Goal: Task Accomplishment & Management: Manage account settings

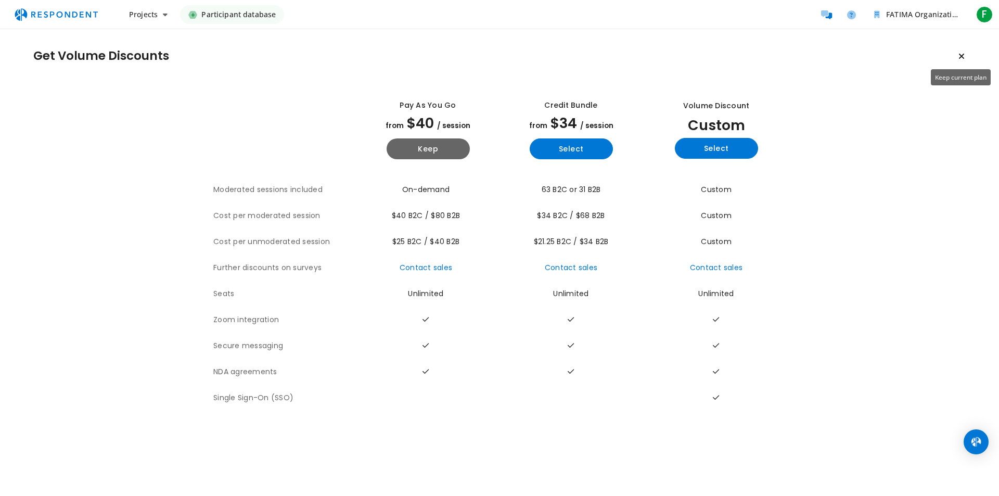
click at [963, 57] on icon "Keep current plan" at bounding box center [962, 56] width 6 height 8
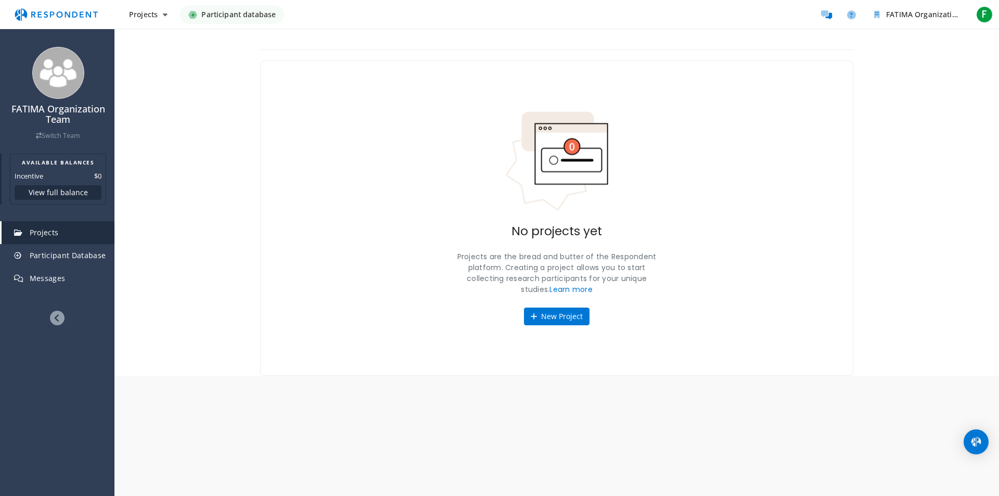
click at [71, 192] on button "View full balance" at bounding box center [58, 192] width 87 height 15
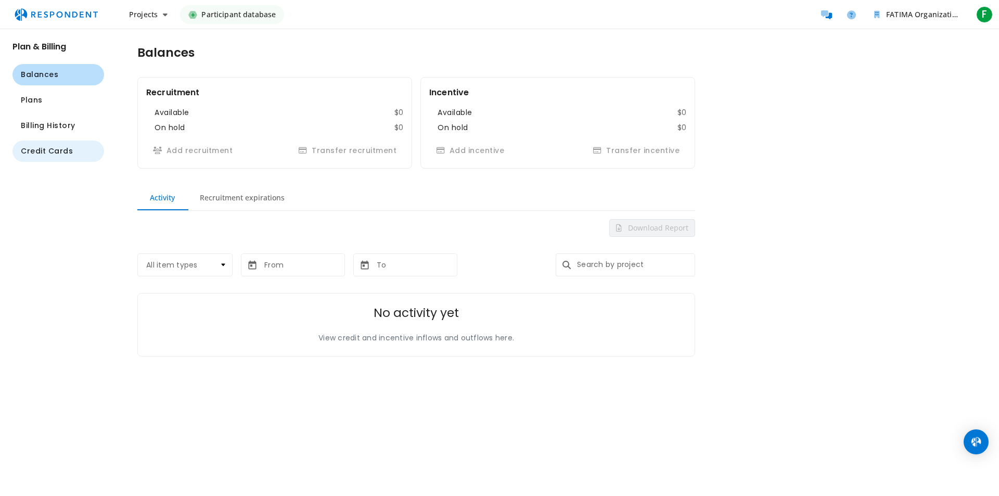
click at [59, 148] on span "Credit Cards" at bounding box center [47, 151] width 52 height 11
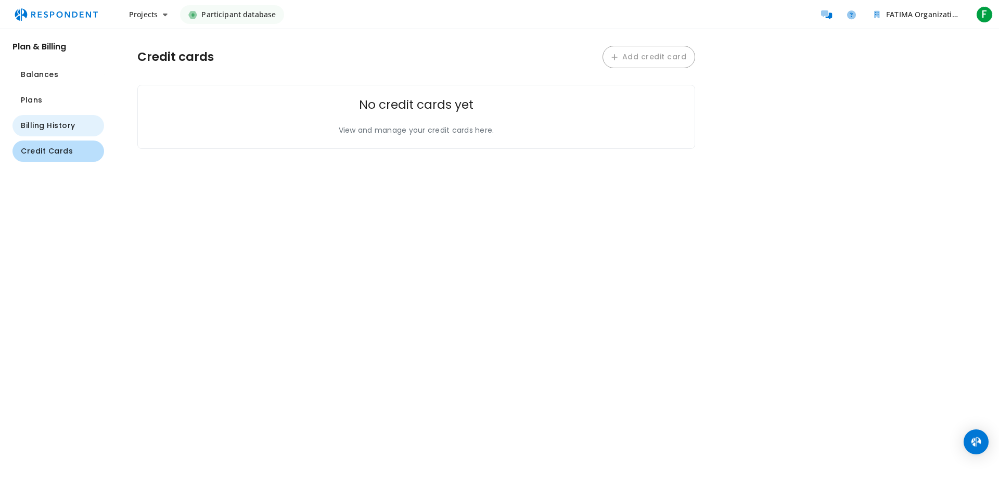
click at [58, 127] on span "Billing History" at bounding box center [48, 125] width 55 height 11
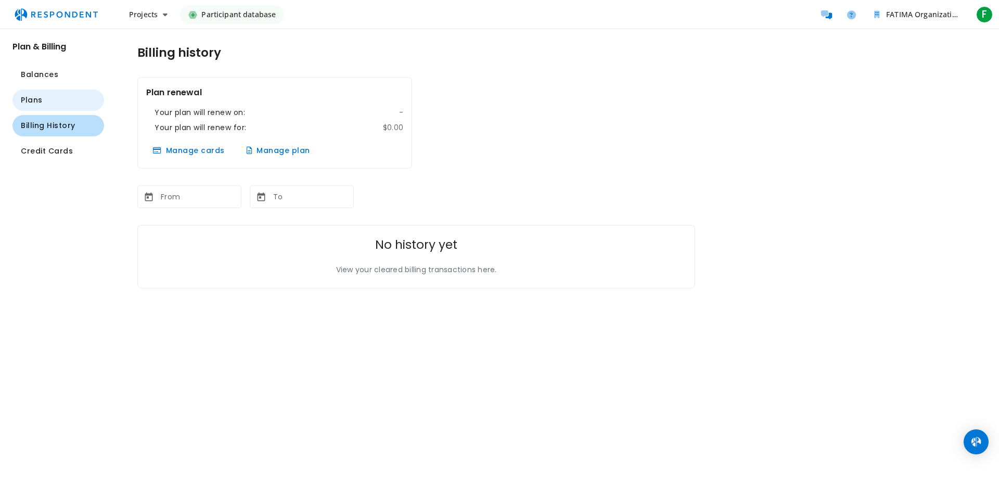
click at [52, 102] on button "Plans" at bounding box center [58, 100] width 92 height 21
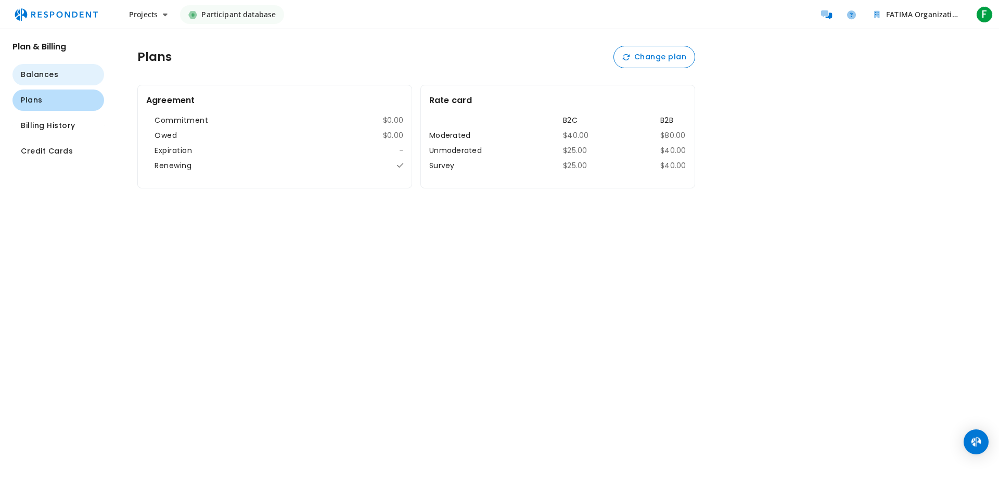
click at [52, 77] on span "Balances" at bounding box center [39, 74] width 37 height 11
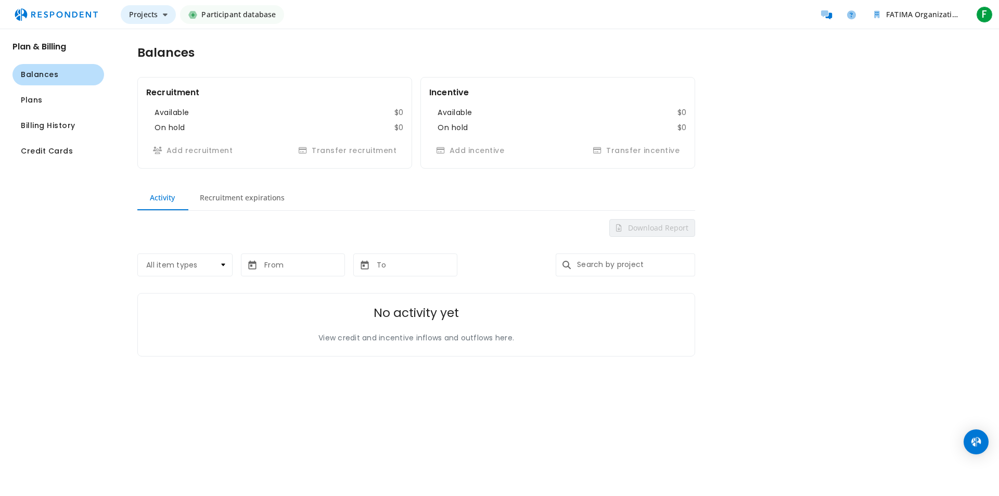
click at [156, 17] on span "Projects" at bounding box center [143, 14] width 29 height 10
click at [157, 42] on link "Create project" at bounding box center [187, 40] width 133 height 25
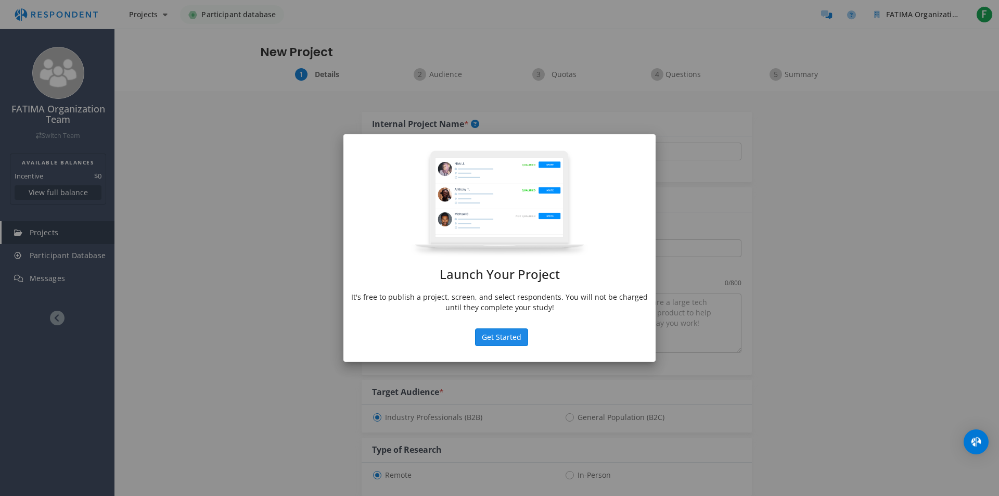
click at [489, 339] on button "Get Started" at bounding box center [501, 337] width 53 height 18
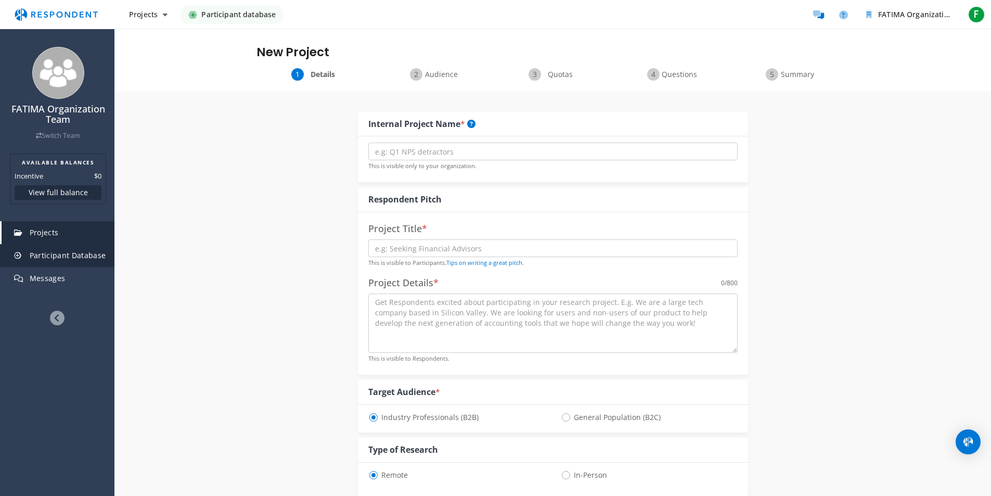
click at [80, 256] on span "Participant Database" at bounding box center [68, 255] width 77 height 10
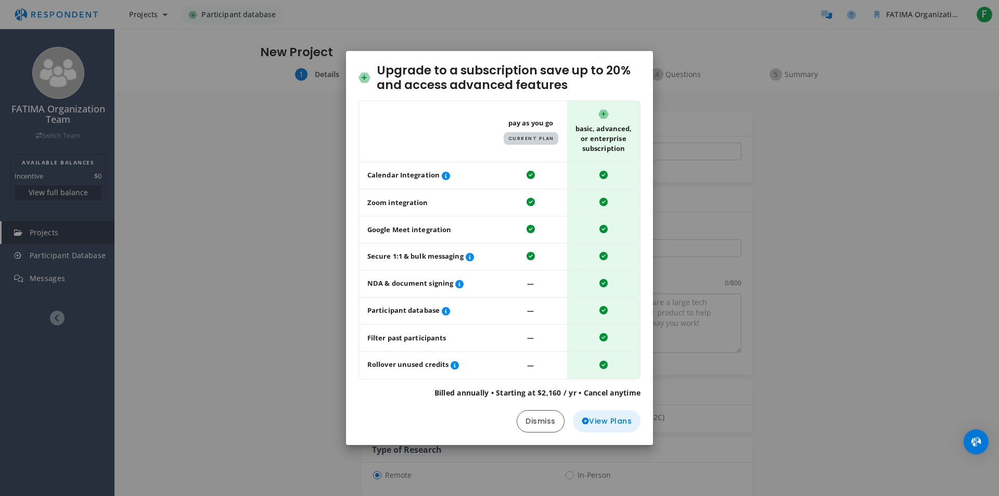
click at [622, 424] on span "View Plans" at bounding box center [607, 421] width 50 height 11
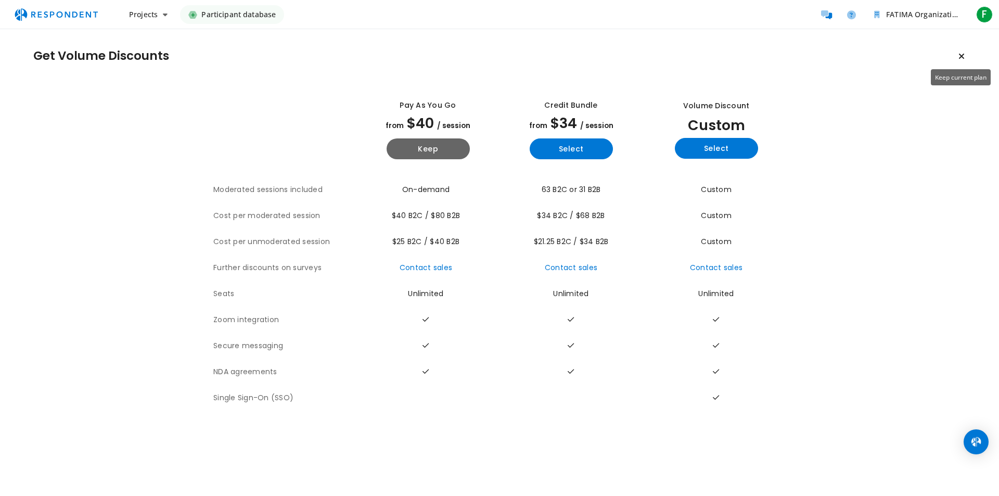
click at [964, 47] on button "Keep current plan" at bounding box center [961, 56] width 21 height 21
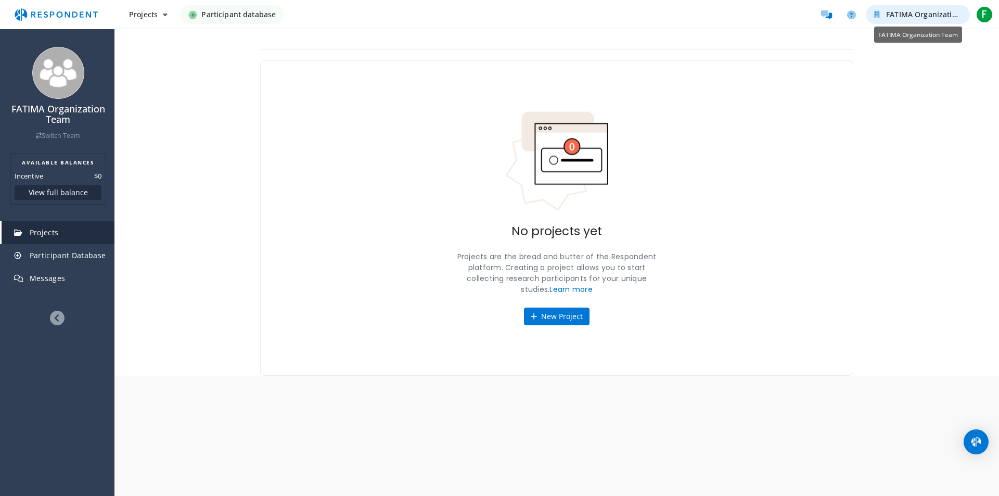
click at [882, 7] on button "FATIMA Organization Team" at bounding box center [918, 14] width 104 height 19
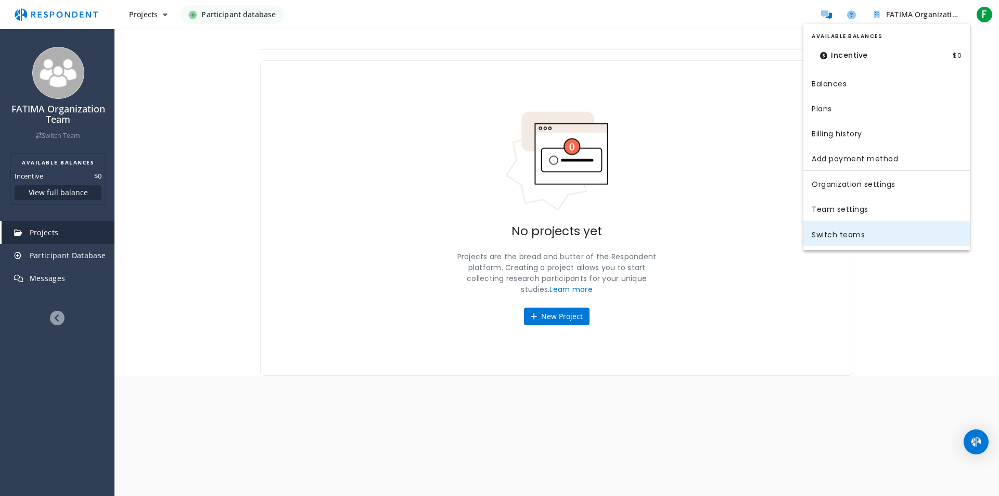
click at [835, 236] on link "Switch teams" at bounding box center [887, 233] width 167 height 25
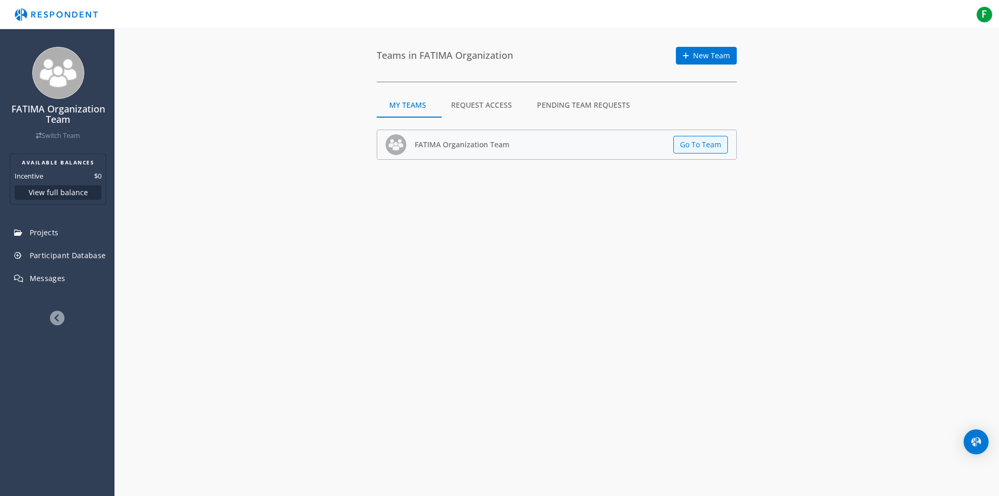
click at [61, 313] on icon at bounding box center [57, 318] width 15 height 15
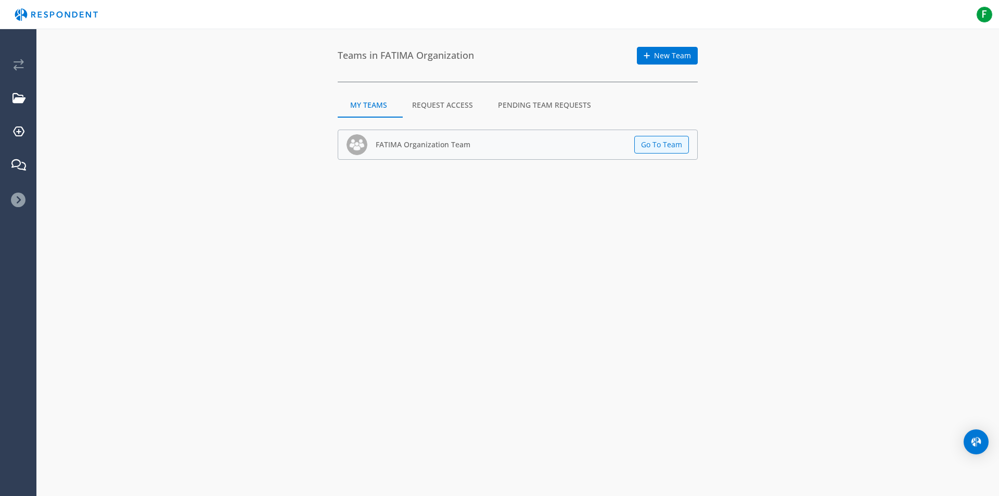
click at [20, 201] on icon at bounding box center [18, 200] width 15 height 15
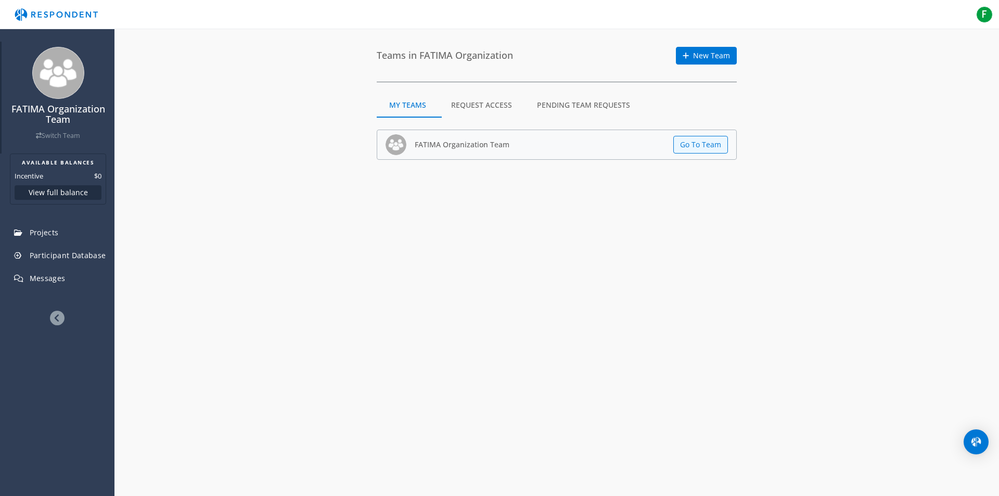
click at [40, 135] on icon at bounding box center [39, 136] width 6 height 7
